Goal: Information Seeking & Learning: Find specific fact

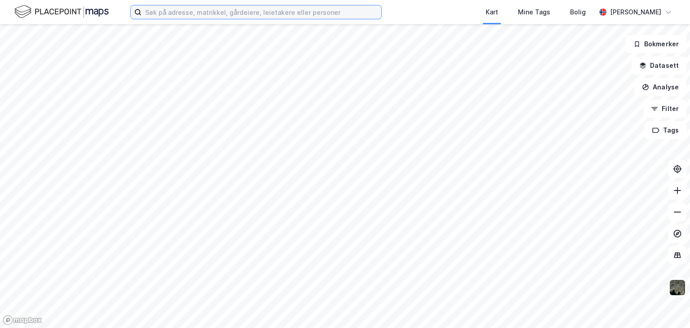
click at [200, 11] on input at bounding box center [262, 11] width 240 height 13
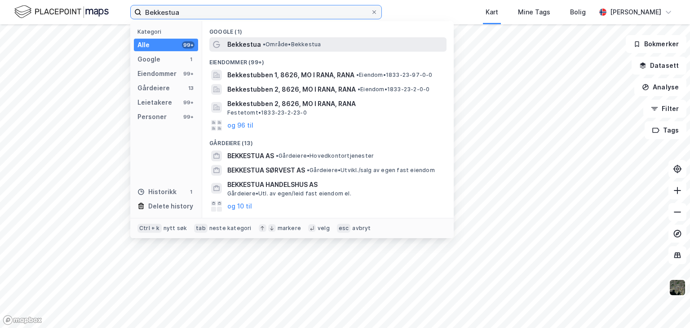
type input "Bekkestua"
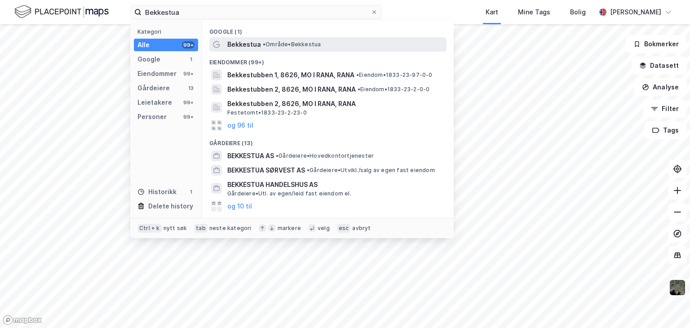
click at [237, 42] on span "Bekkestua" at bounding box center [244, 44] width 34 height 11
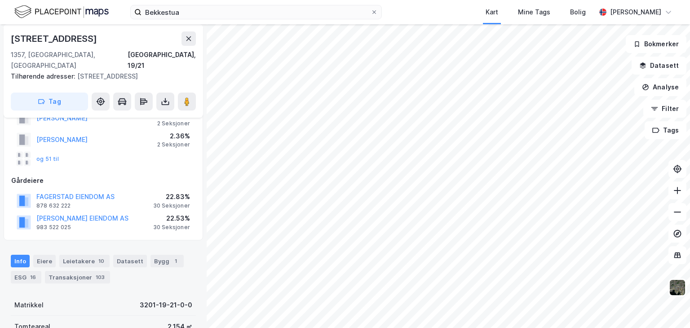
scroll to position [77, 0]
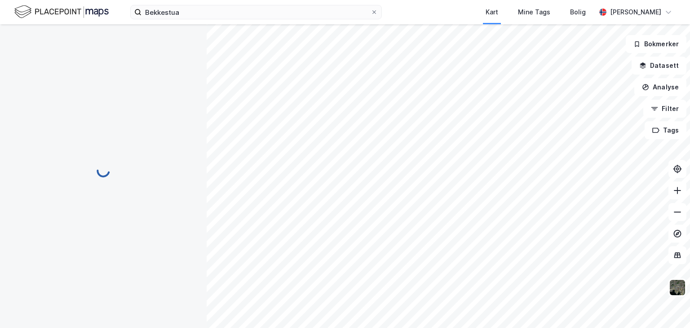
scroll to position [1, 0]
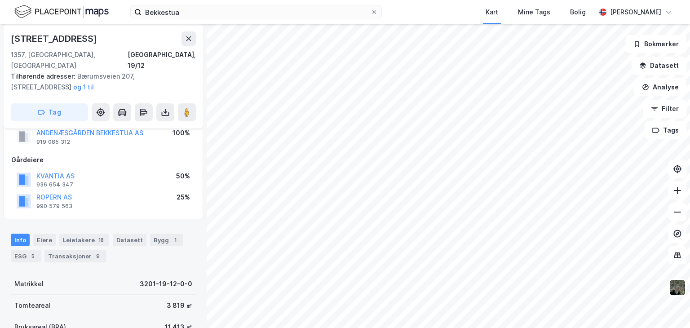
scroll to position [1, 0]
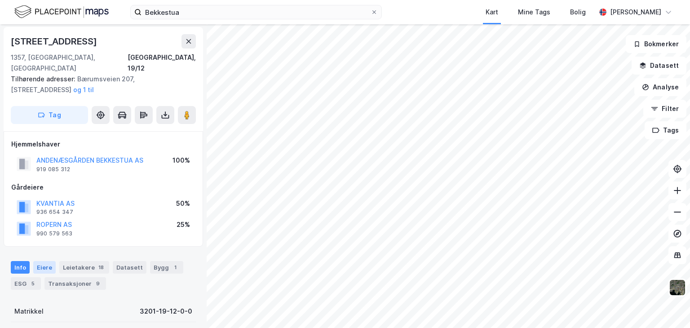
click at [45, 261] on div "Eiere" at bounding box center [44, 267] width 22 height 13
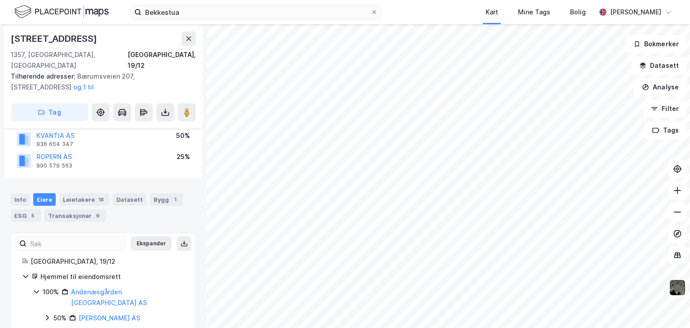
scroll to position [95, 0]
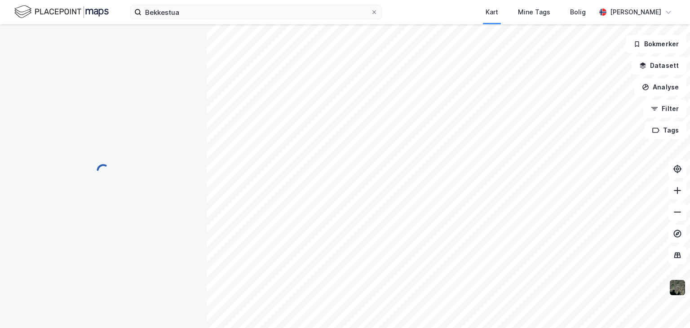
scroll to position [17, 0]
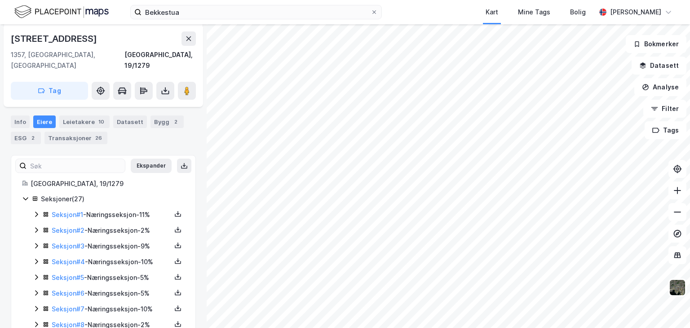
scroll to position [30, 0]
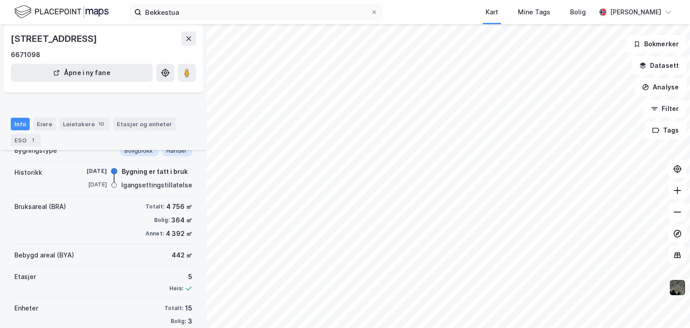
scroll to position [75, 0]
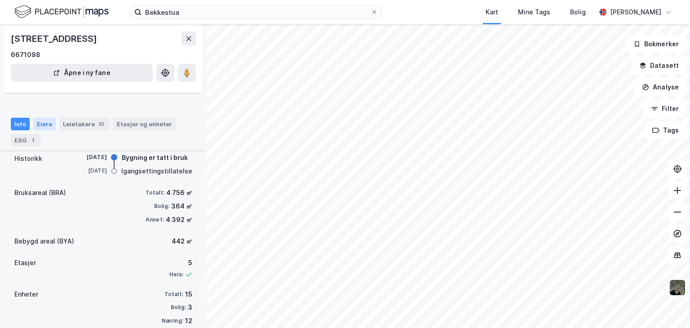
click at [44, 124] on div "Eiere" at bounding box center [44, 124] width 22 height 13
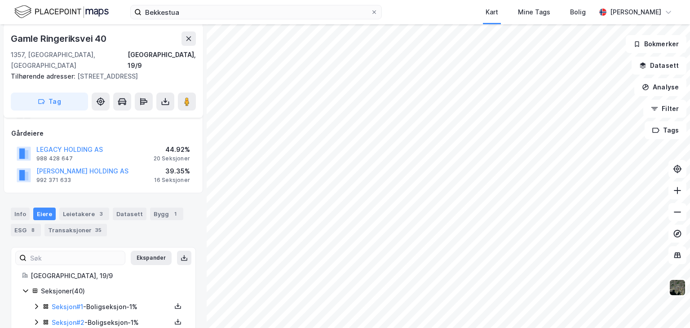
scroll to position [8, 0]
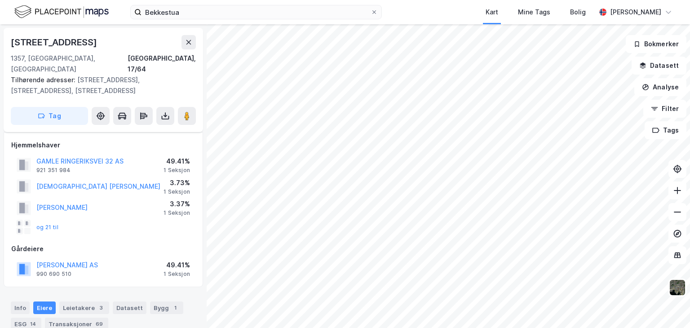
scroll to position [8, 0]
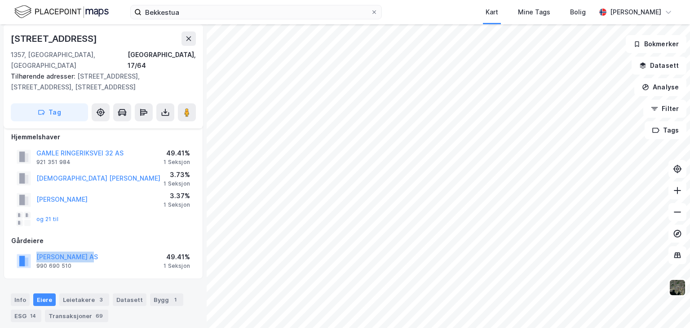
drag, startPoint x: 96, startPoint y: 246, endPoint x: 37, endPoint y: 250, distance: 59.0
click at [37, 250] on div "[PERSON_NAME] AS 990 690 510 49.41% 1 Seksjon" at bounding box center [103, 261] width 184 height 22
copy button "[PERSON_NAME] AS"
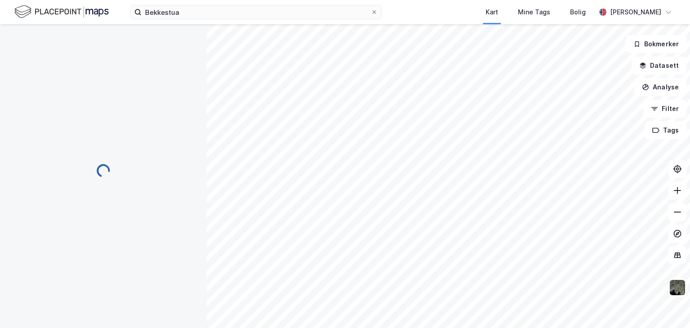
scroll to position [0, 0]
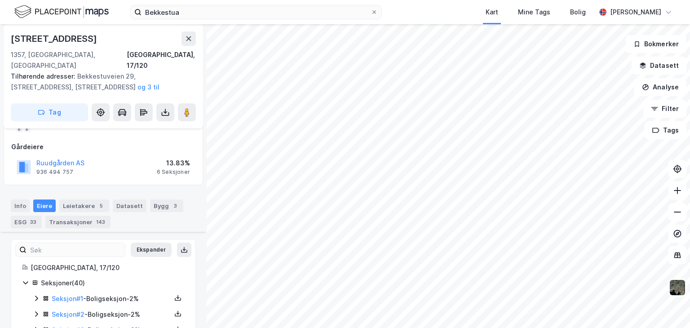
scroll to position [90, 0]
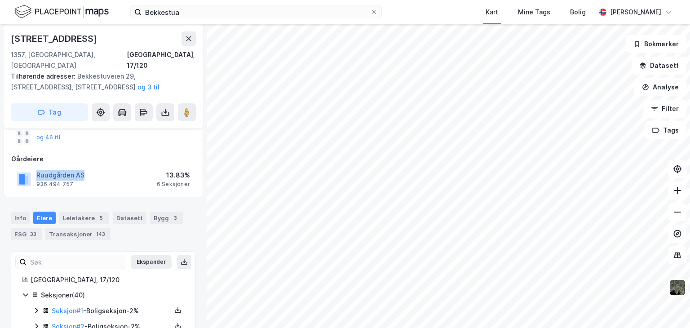
drag, startPoint x: 86, startPoint y: 164, endPoint x: 38, endPoint y: 165, distance: 48.6
click at [38, 168] on div "Ruudgården AS 936 494 757 13.83% 6 Seksjoner" at bounding box center [103, 179] width 184 height 22
copy button "Ruudgården AS"
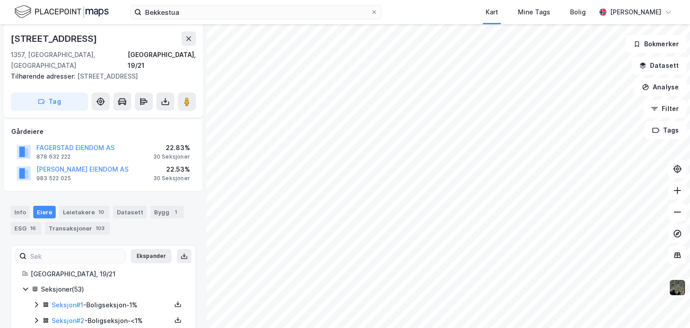
scroll to position [90, 0]
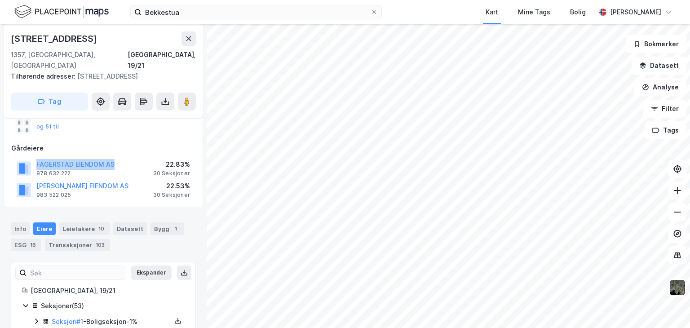
drag, startPoint x: 114, startPoint y: 164, endPoint x: 27, endPoint y: 160, distance: 86.8
click at [27, 160] on div "FAGERSTAD EIENDOM AS 878 632 222 22.83% 30 Seksjoner" at bounding box center [103, 168] width 184 height 22
copy button "FAGERSTAD EIENDOM AS"
